Goal: Check status: Check status

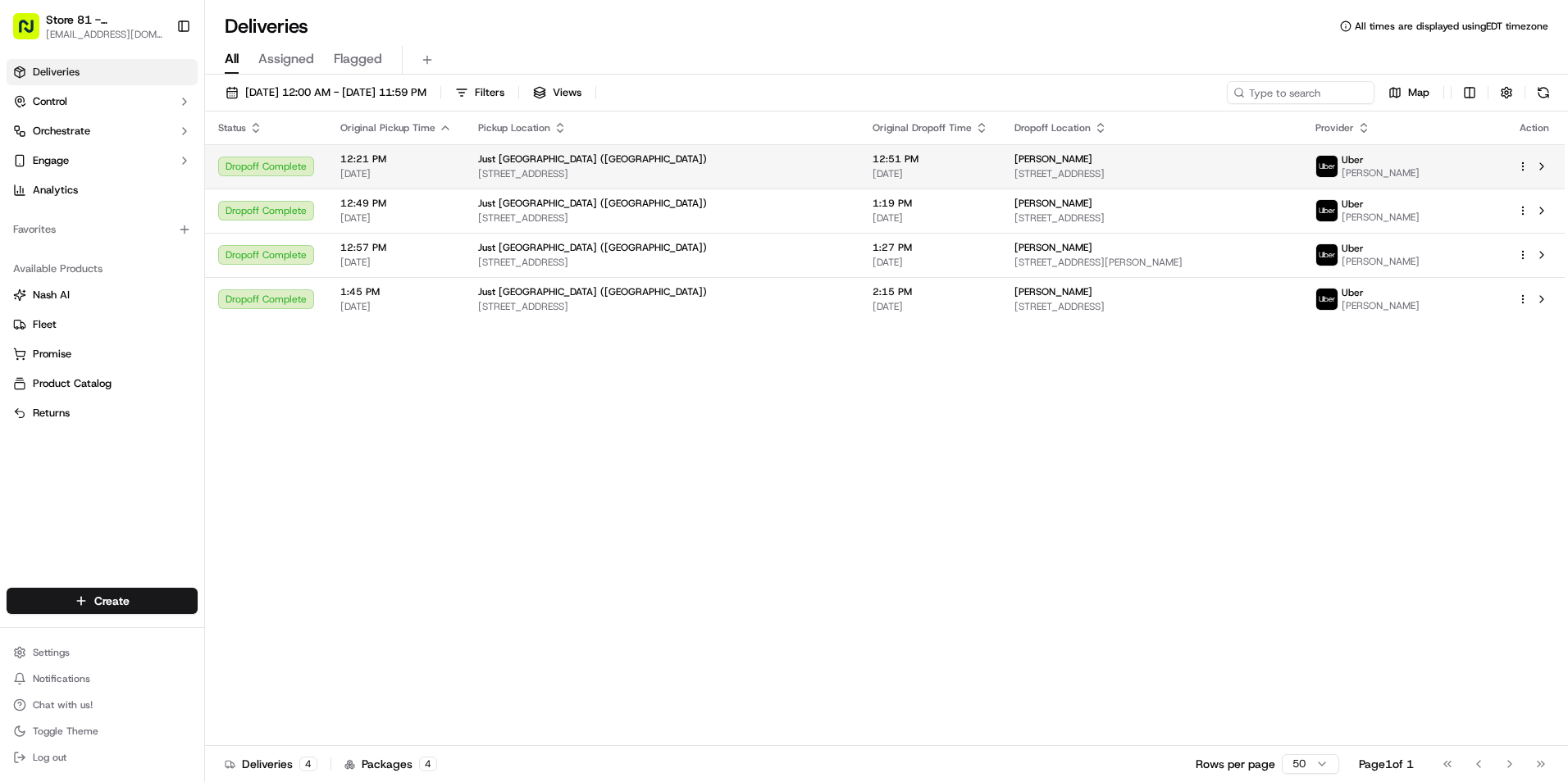
click at [883, 159] on span "12:51 PM" at bounding box center [929, 160] width 116 height 13
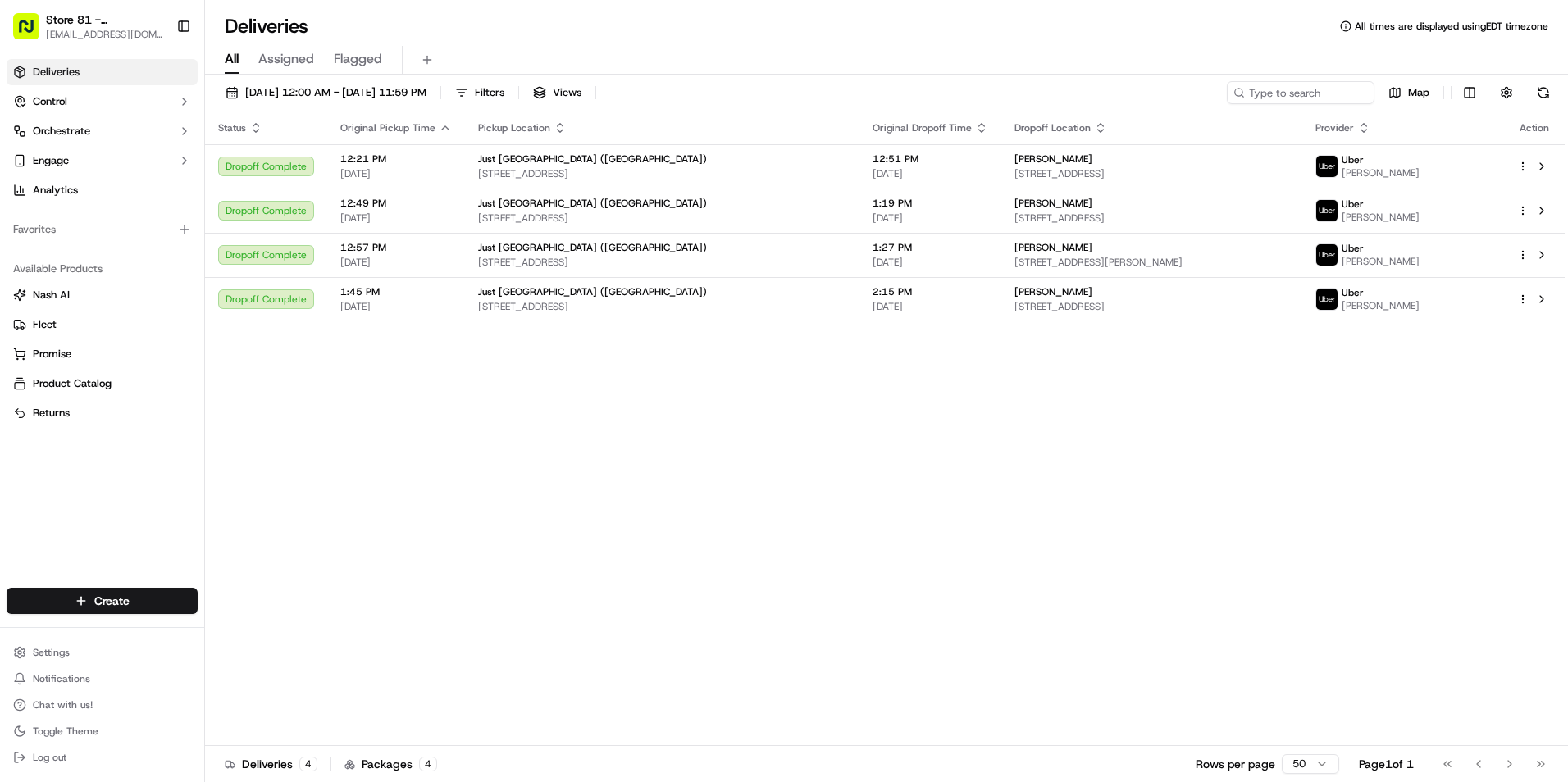
click at [528, 524] on div "Status Original Pickup Time Pickup Location Original Dropoff Time Dropoff Locat…" at bounding box center [884, 429] width 1360 height 635
drag, startPoint x: 440, startPoint y: 491, endPoint x: 409, endPoint y: 595, distance: 108.5
click at [408, 593] on div "Status Original Pickup Time Pickup Location Original Dropoff Time Dropoff Locat…" at bounding box center [884, 429] width 1360 height 635
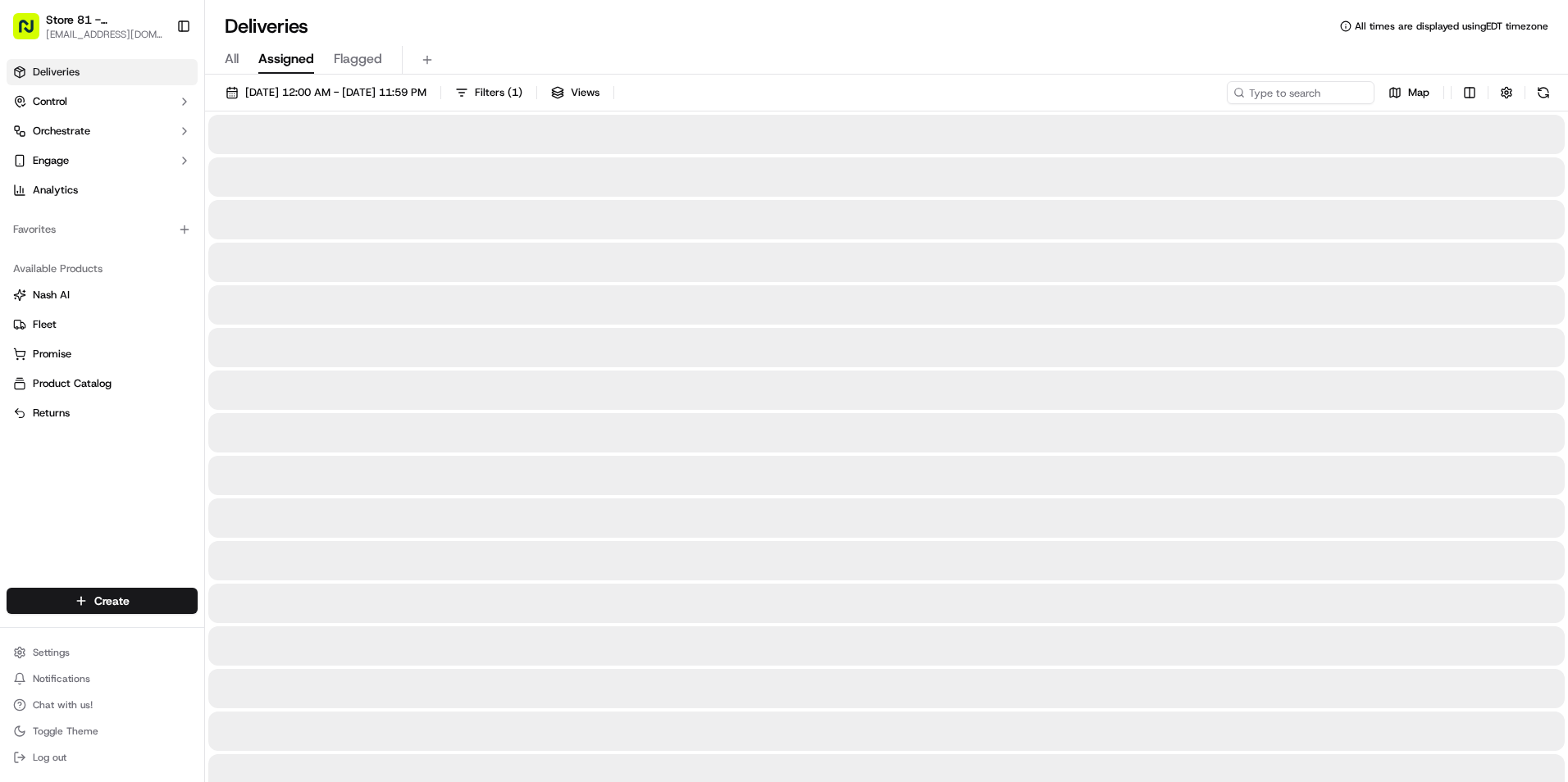
click at [261, 66] on span "Assigned" at bounding box center [286, 58] width 55 height 20
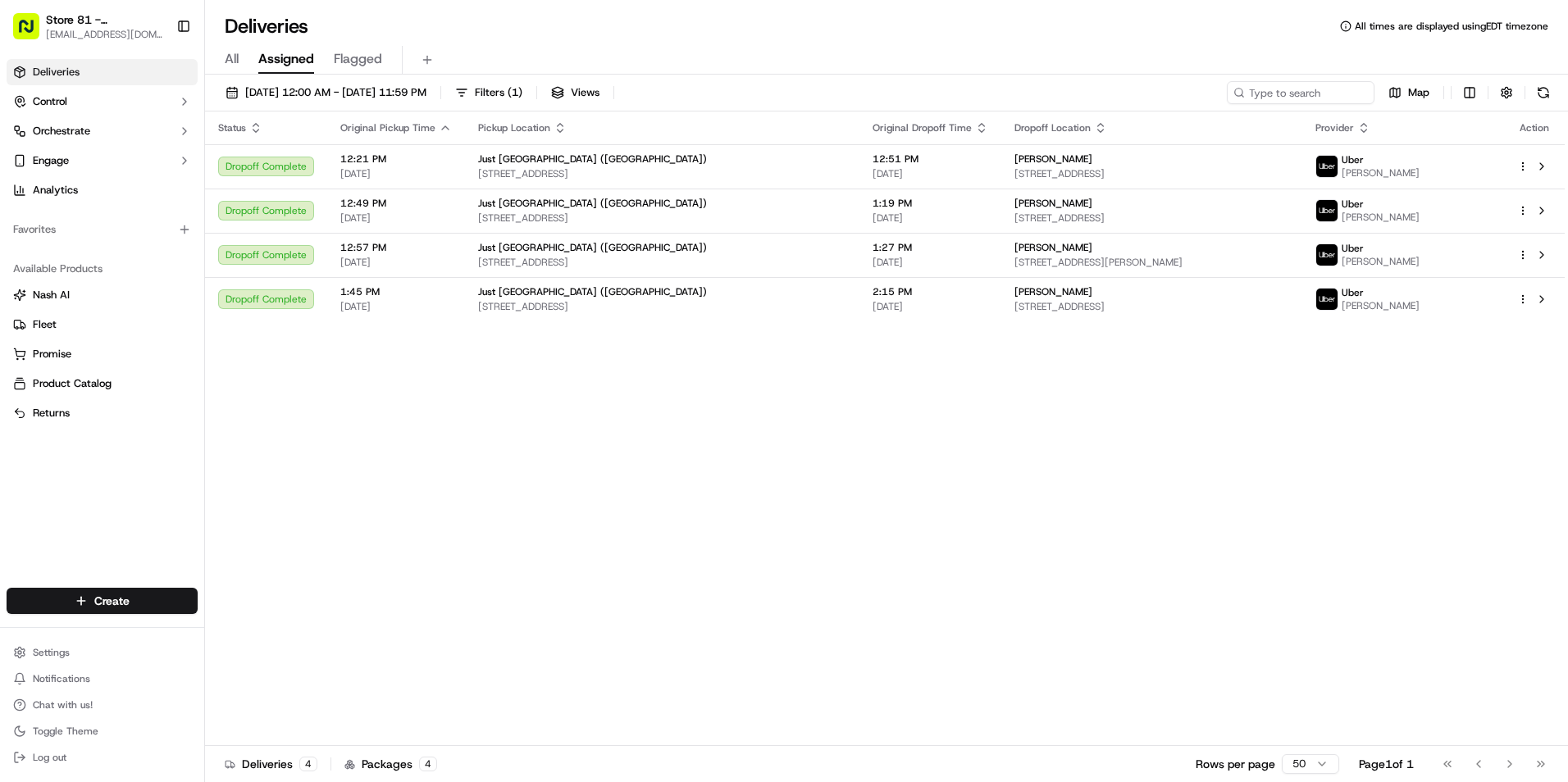
click at [229, 56] on span "All" at bounding box center [231, 58] width 14 height 20
